Goal: Navigation & Orientation: Find specific page/section

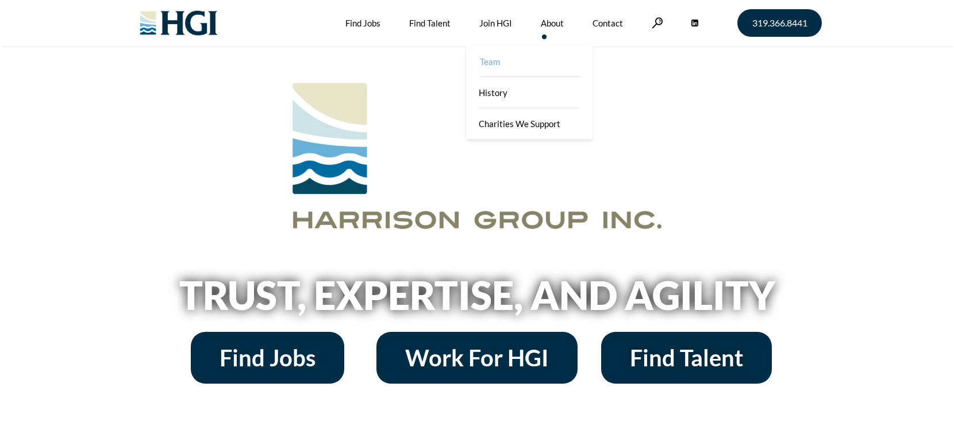
click at [494, 62] on link "Team" at bounding box center [530, 61] width 126 height 31
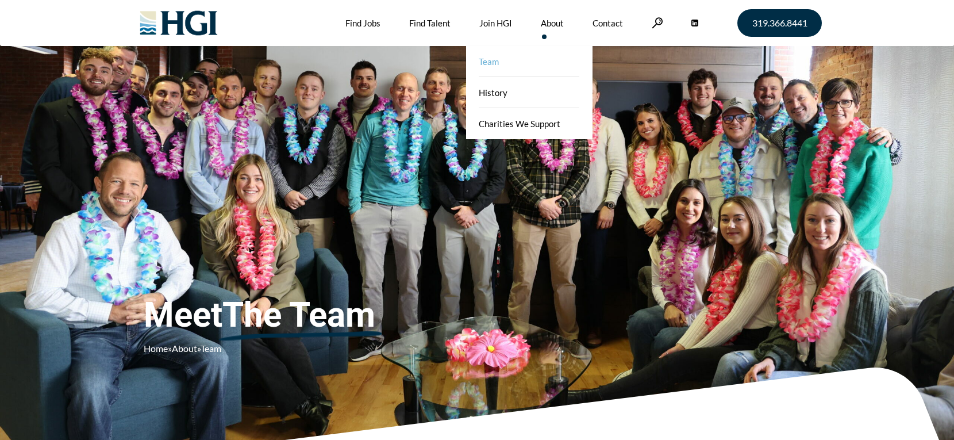
click at [542, 24] on link "About" at bounding box center [552, 23] width 23 height 46
